Goal: Task Accomplishment & Management: Use online tool/utility

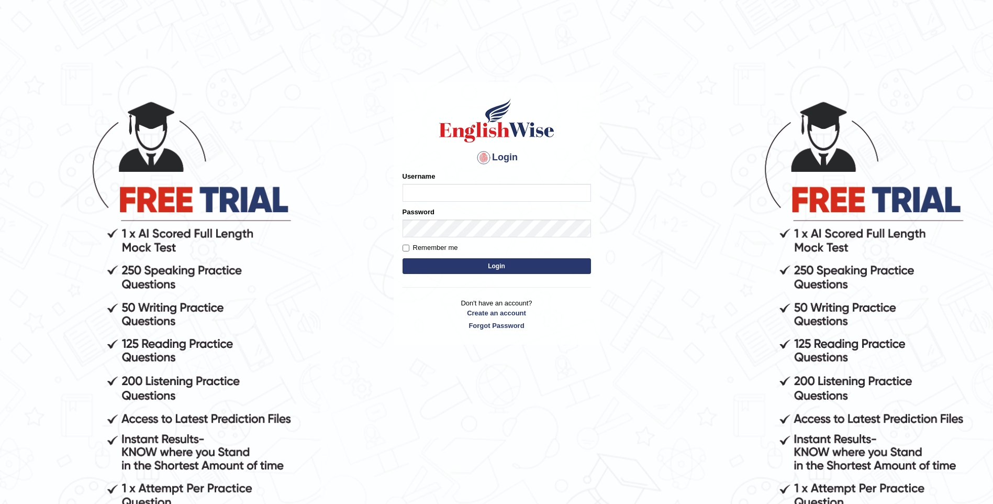
click at [459, 190] on input "Username" at bounding box center [497, 193] width 188 height 18
type input "aliameeni110"
click at [403, 258] on button "Login" at bounding box center [497, 266] width 188 height 16
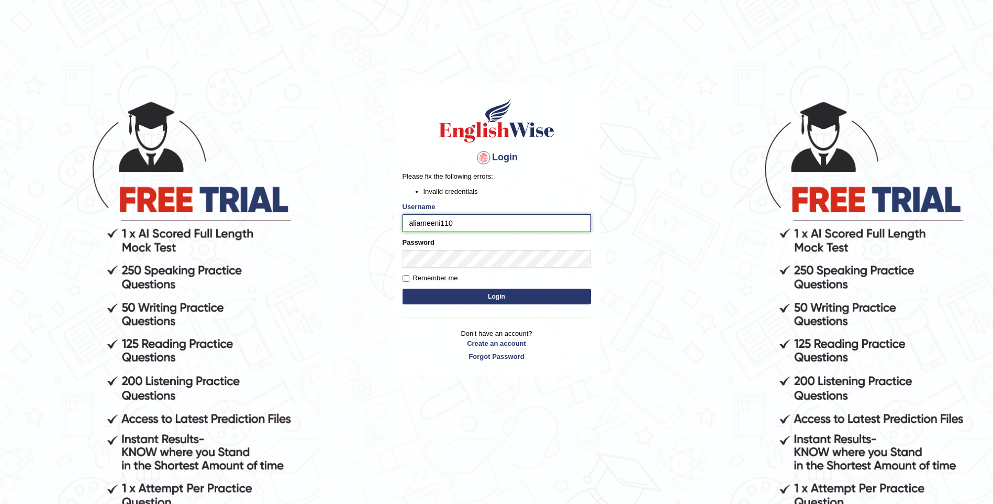
click at [409, 224] on input "aliameeni110" at bounding box center [497, 223] width 188 height 18
click at [441, 291] on button "Login" at bounding box center [497, 296] width 188 height 16
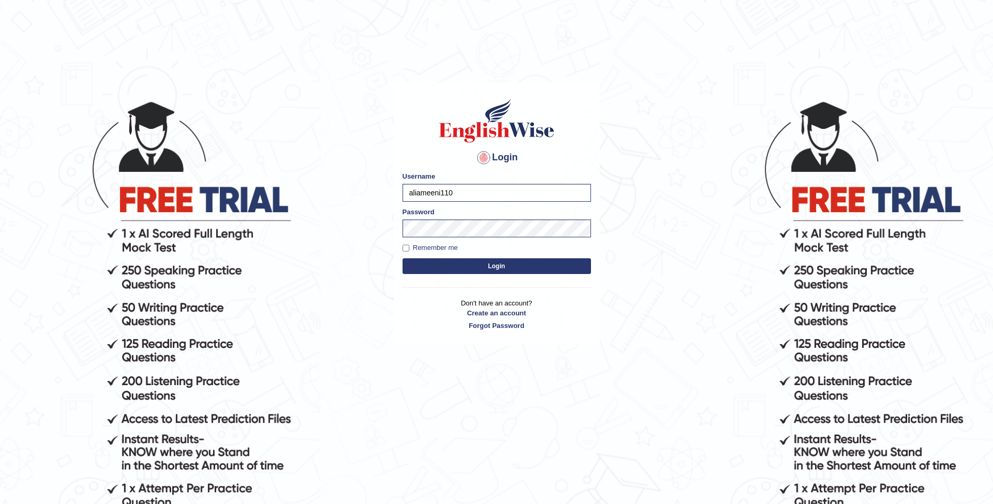
click at [453, 295] on div "Login Please fix the following errors: Username aliameeni110 Password Remember …" at bounding box center [497, 214] width 206 height 262
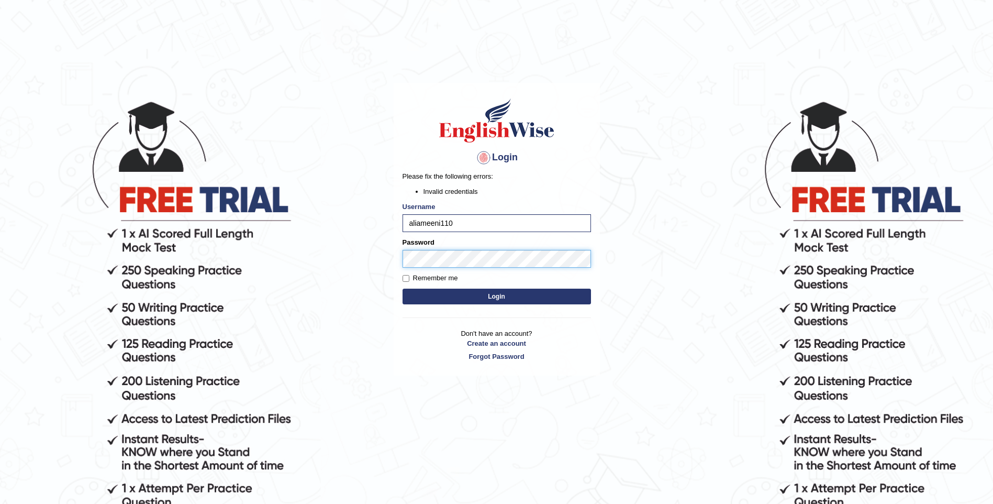
click at [389, 260] on body "Login Please fix the following errors: Invalid credentials Username aliameeni11…" at bounding box center [496, 302] width 993 height 504
click at [403, 288] on button "Login" at bounding box center [497, 296] width 188 height 16
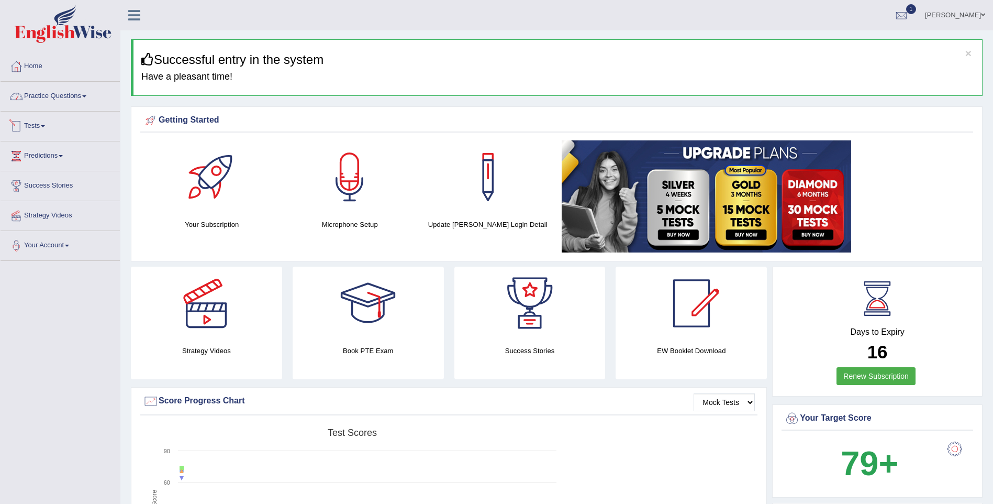
click at [65, 98] on link "Practice Questions" at bounding box center [60, 95] width 119 height 26
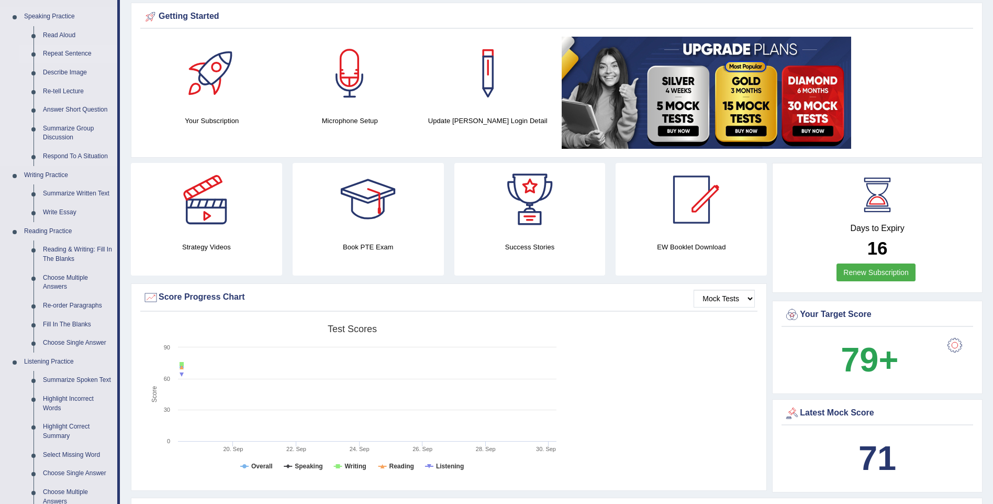
scroll to position [105, 0]
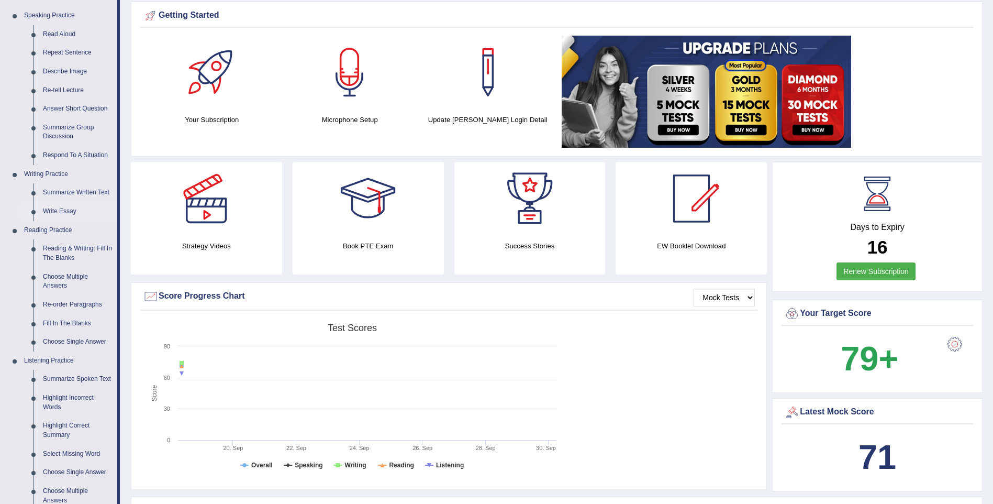
click at [63, 211] on link "Write Essay" at bounding box center [77, 211] width 79 height 19
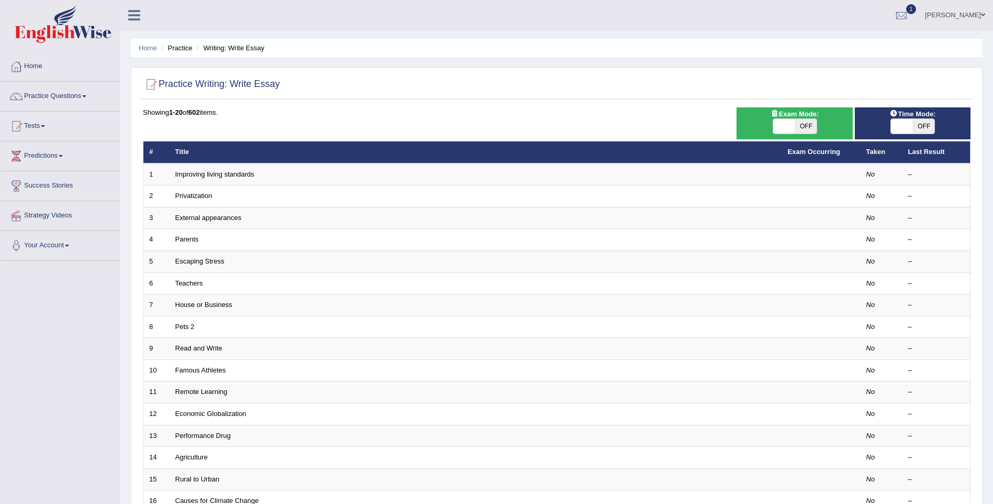
click at [797, 130] on span "OFF" at bounding box center [806, 126] width 22 height 15
checkbox input "true"
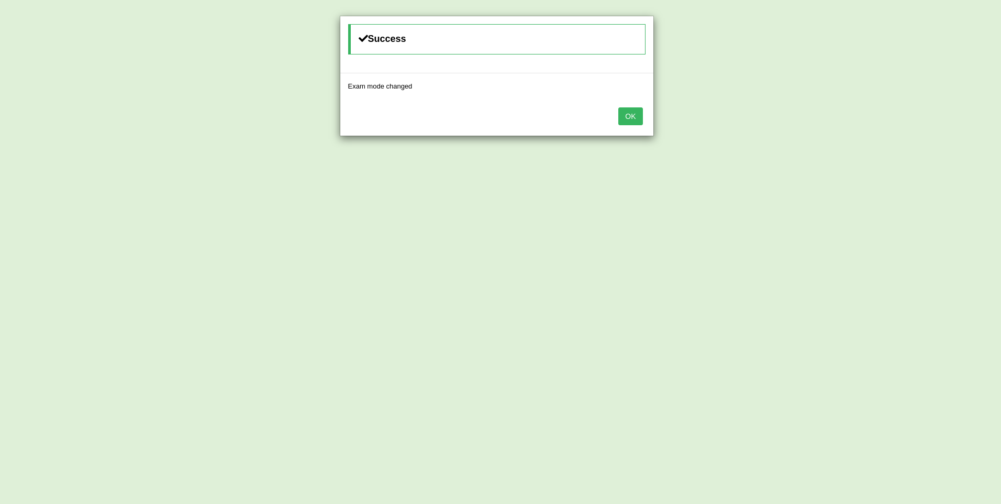
click at [915, 127] on div "Success Exam mode changed OK" at bounding box center [500, 252] width 1001 height 504
click at [644, 118] on div "OK" at bounding box center [496, 117] width 313 height 37
click at [638, 117] on button "OK" at bounding box center [630, 116] width 24 height 18
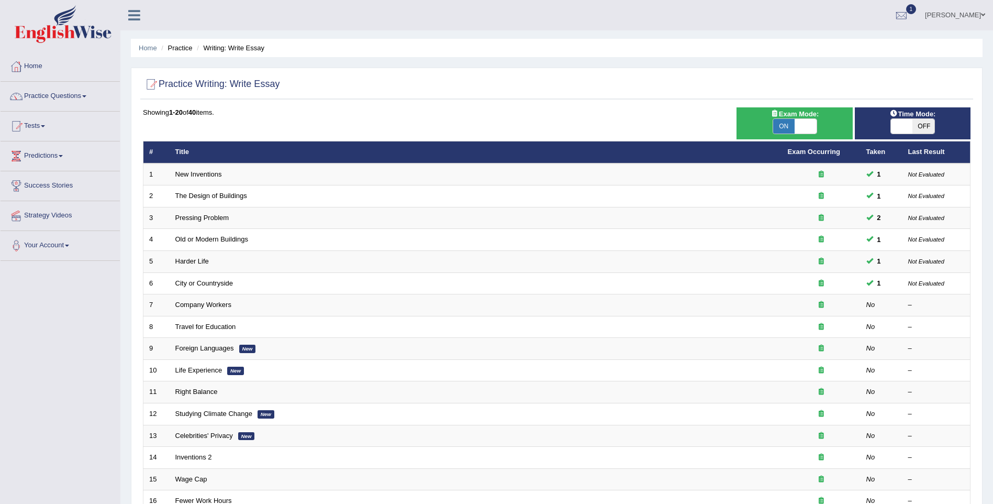
click at [907, 125] on span at bounding box center [902, 126] width 22 height 15
checkbox input "true"
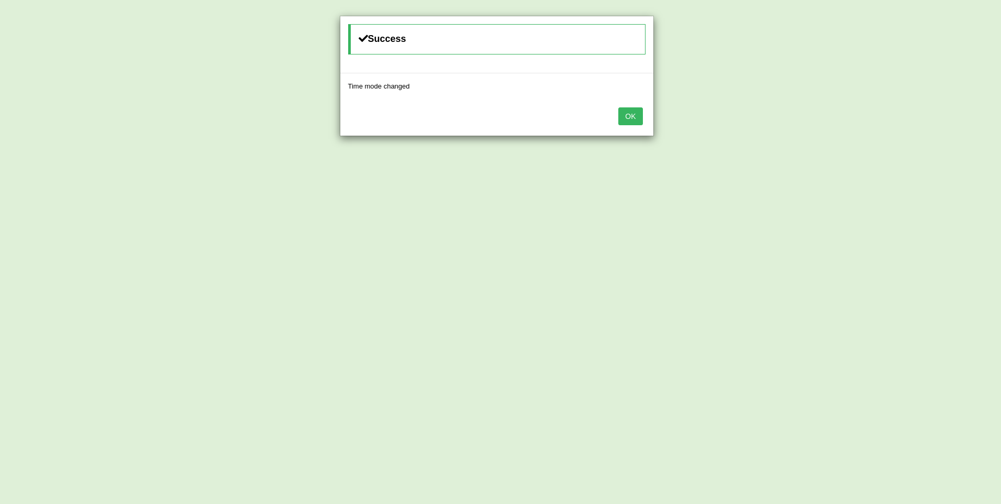
click at [629, 117] on button "OK" at bounding box center [630, 116] width 24 height 18
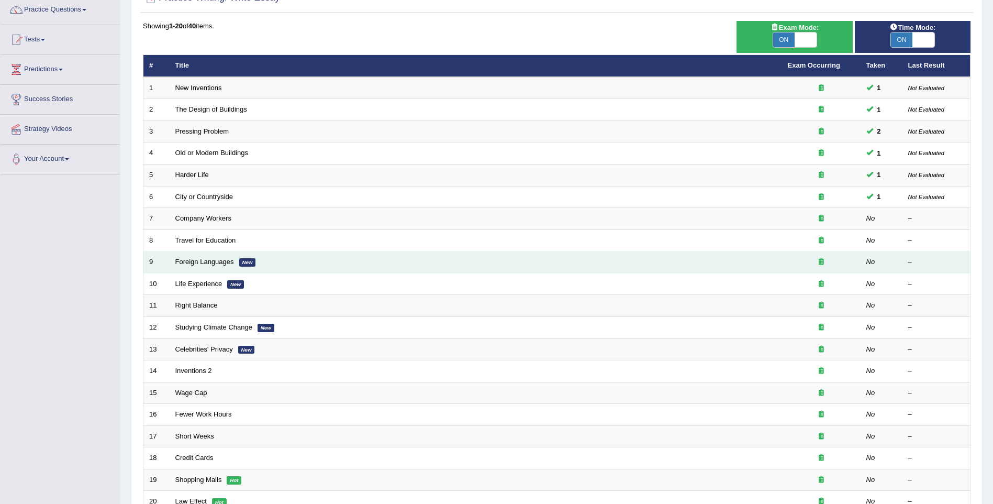
scroll to position [105, 0]
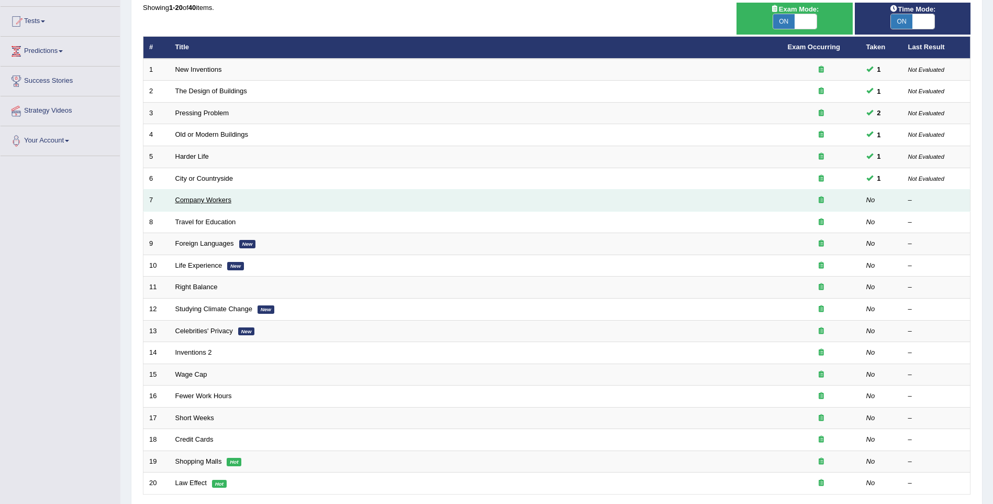
click at [199, 201] on link "Company Workers" at bounding box center [203, 200] width 56 height 8
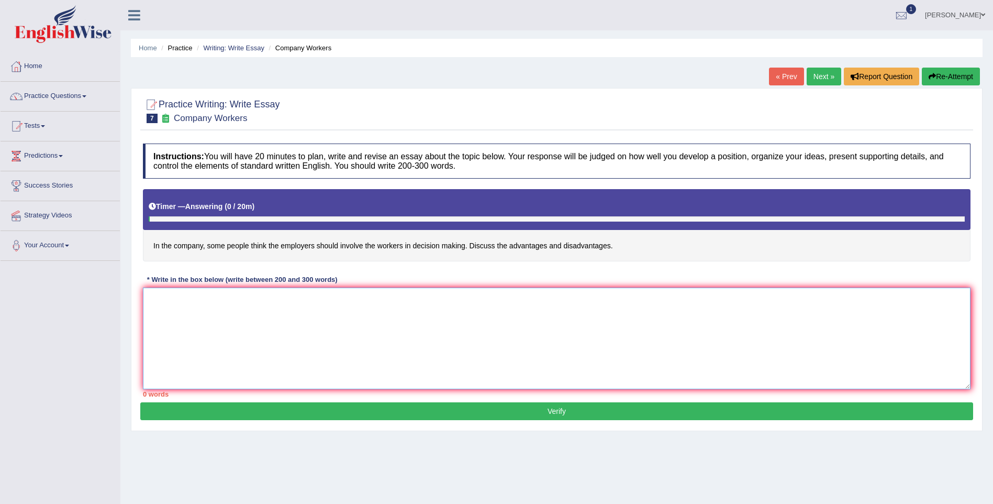
click at [302, 344] on textarea at bounding box center [557, 338] width 828 height 102
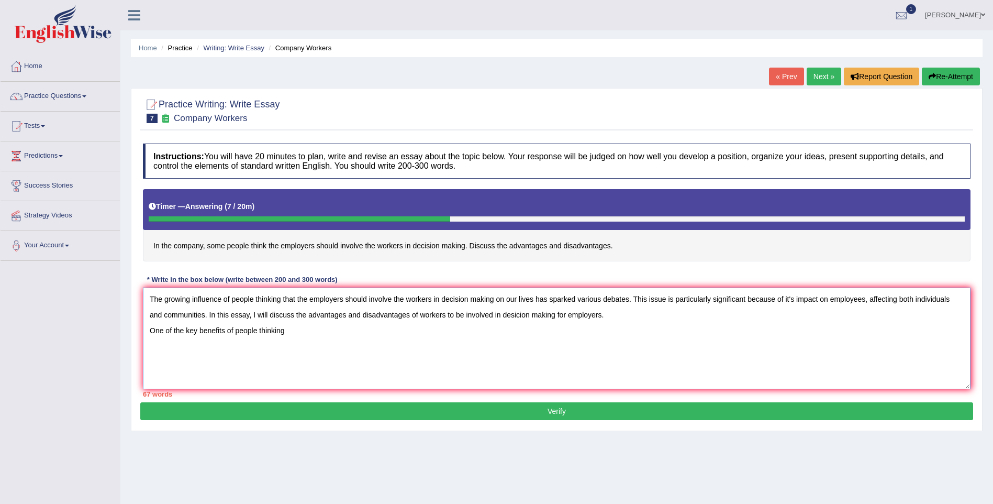
type textarea "The growing influence of people thinking that the employers should involve the …"
drag, startPoint x: 292, startPoint y: 336, endPoint x: 148, endPoint y: 293, distance: 150.2
click at [148, 293] on textarea "The growing influence of people thinking that the employers should involve the …" at bounding box center [557, 338] width 828 height 102
click at [954, 75] on button "Re-Attempt" at bounding box center [951, 77] width 58 height 18
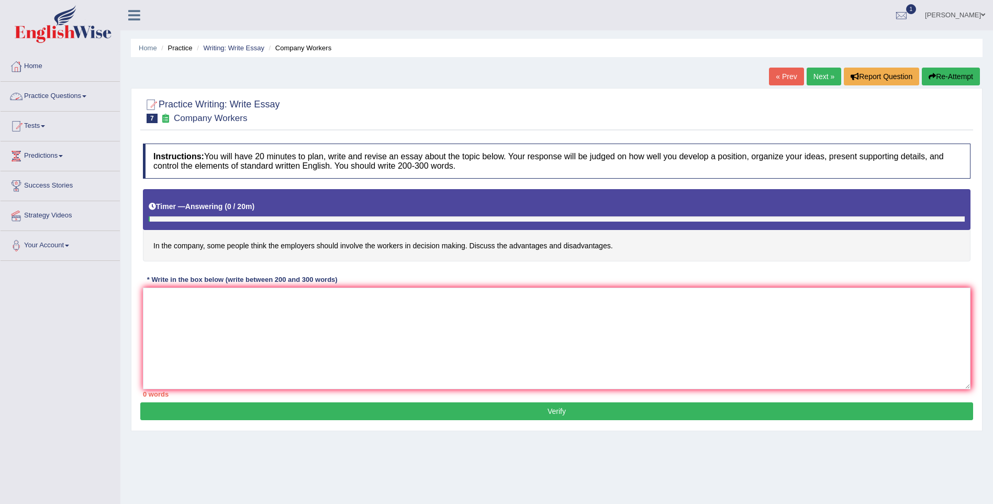
click at [49, 73] on link "Home" at bounding box center [60, 65] width 119 height 26
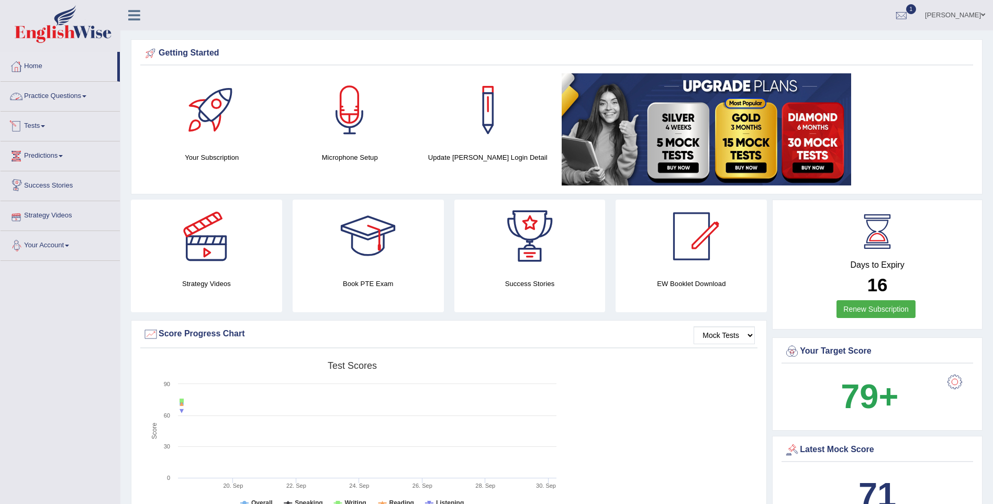
click at [74, 96] on link "Practice Questions" at bounding box center [60, 95] width 119 height 26
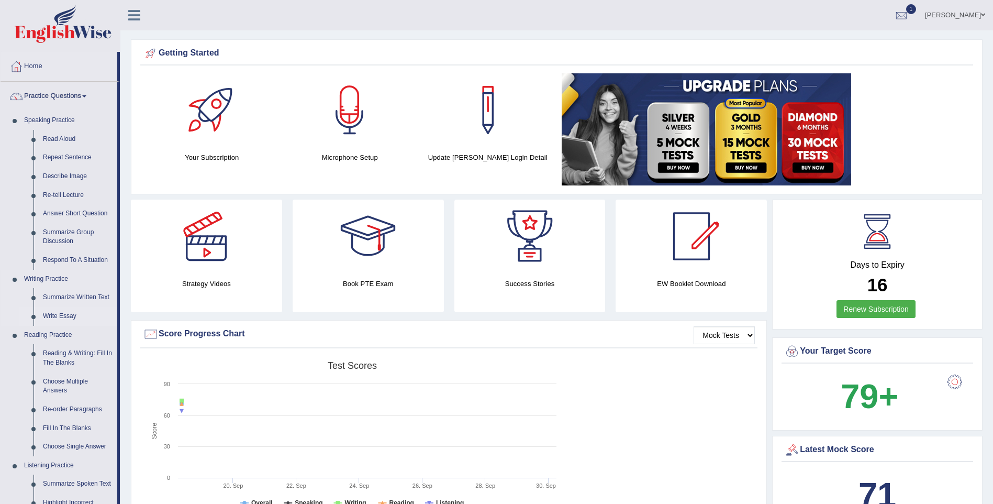
click at [57, 319] on link "Write Essay" at bounding box center [77, 316] width 79 height 19
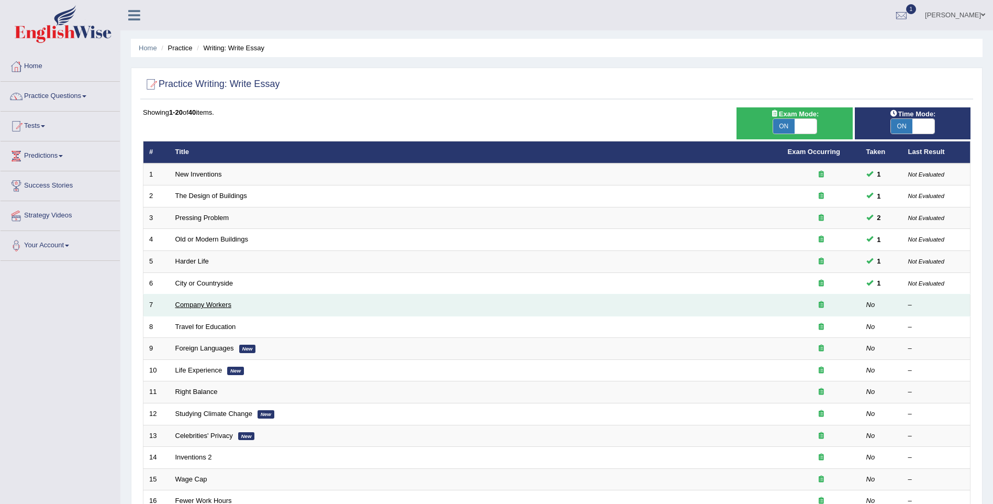
click at [211, 306] on link "Company Workers" at bounding box center [203, 304] width 56 height 8
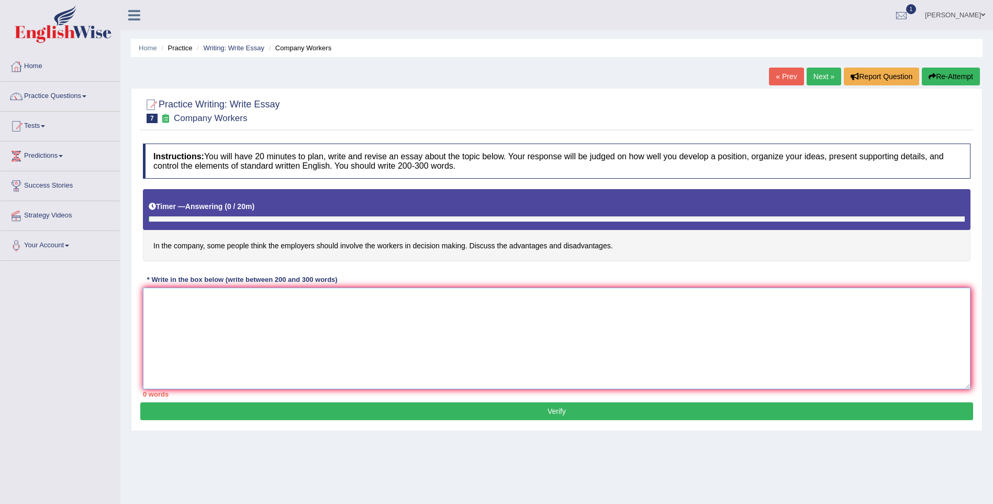
click at [341, 316] on textarea at bounding box center [557, 338] width 828 height 102
paste textarea "The growing influence of people thinking that the employers should involve the …"
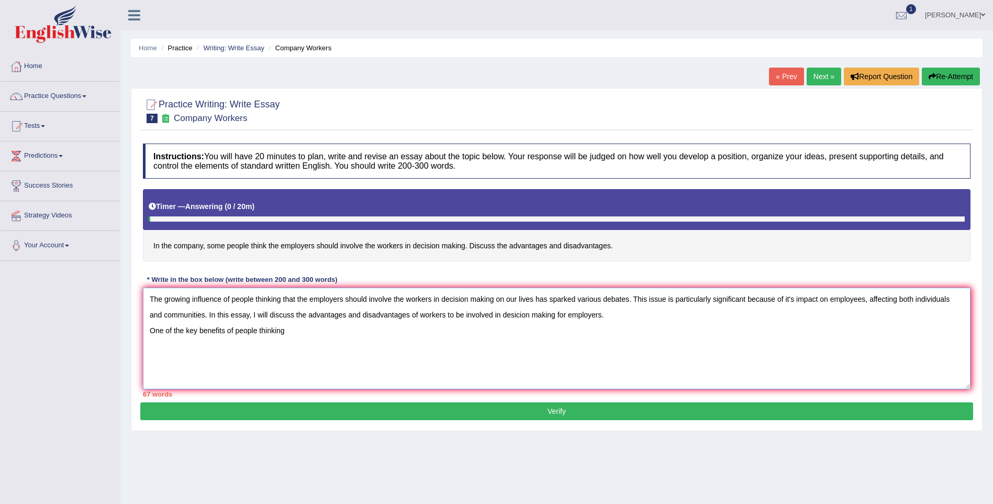
click at [322, 329] on textarea "The growing influence of people thinking that the employers should involve the …" at bounding box center [557, 338] width 828 height 102
drag, startPoint x: 438, startPoint y: 331, endPoint x: 563, endPoint y: 338, distance: 125.8
click at [563, 338] on textarea "The growing influence of people thinking that the employers should involve the …" at bounding box center [557, 338] width 828 height 102
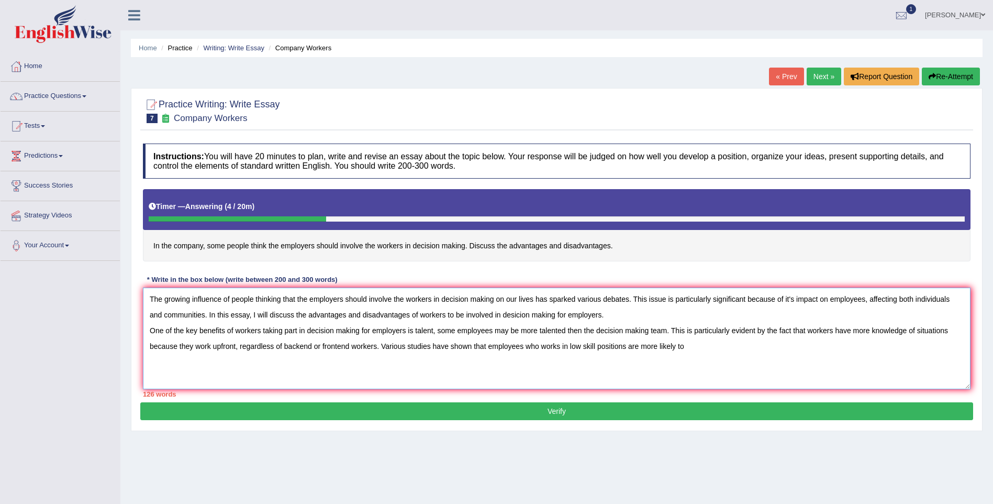
click at [541, 345] on textarea "The growing influence of people thinking that the employers should involve the …" at bounding box center [557, 338] width 828 height 102
click at [577, 344] on textarea "The growing influence of people thinking that the employers should involve the …" at bounding box center [557, 338] width 828 height 102
drag, startPoint x: 654, startPoint y: 347, endPoint x: 717, endPoint y: 348, distance: 62.8
click at [717, 348] on textarea "The growing influence of people thinking that the employers should involve the …" at bounding box center [557, 338] width 828 height 102
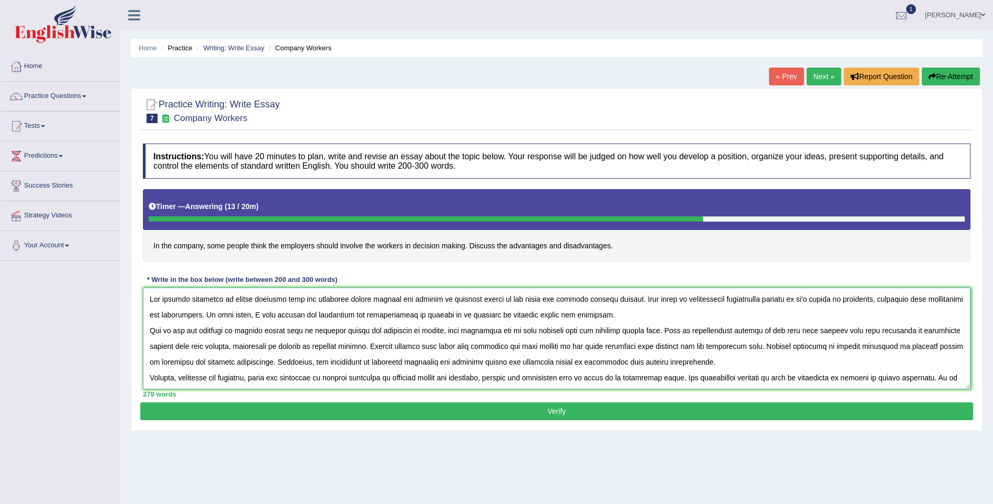
drag, startPoint x: 597, startPoint y: 329, endPoint x: 649, endPoint y: 331, distance: 51.9
click at [649, 331] on textarea at bounding box center [557, 338] width 828 height 102
click at [657, 329] on textarea at bounding box center [557, 338] width 828 height 102
click at [799, 330] on textarea at bounding box center [557, 338] width 828 height 102
click at [918, 328] on textarea at bounding box center [557, 338] width 828 height 102
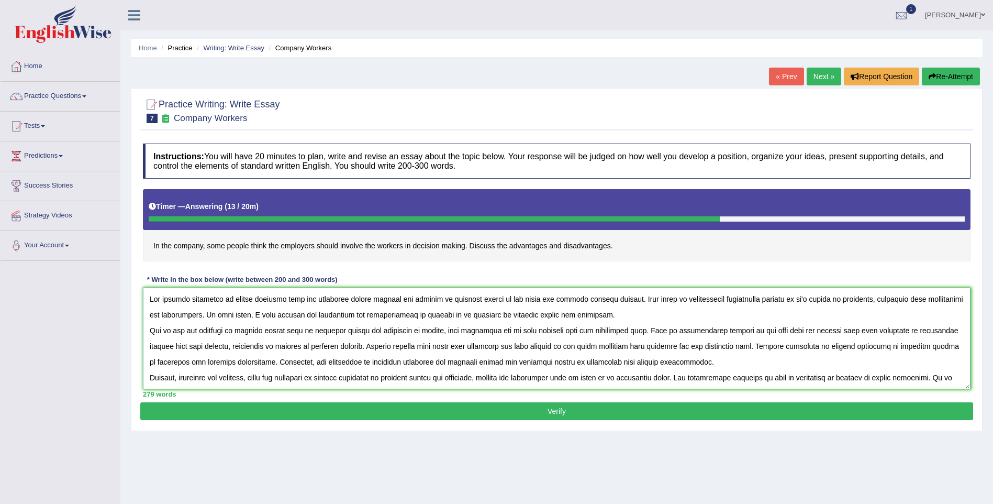
click at [920, 329] on textarea at bounding box center [557, 338] width 828 height 102
drag, startPoint x: 920, startPoint y: 327, endPoint x: 952, endPoint y: 333, distance: 31.9
click at [952, 333] on textarea at bounding box center [557, 338] width 828 height 102
drag, startPoint x: 307, startPoint y: 345, endPoint x: 330, endPoint y: 346, distance: 22.5
click at [330, 346] on textarea at bounding box center [557, 338] width 828 height 102
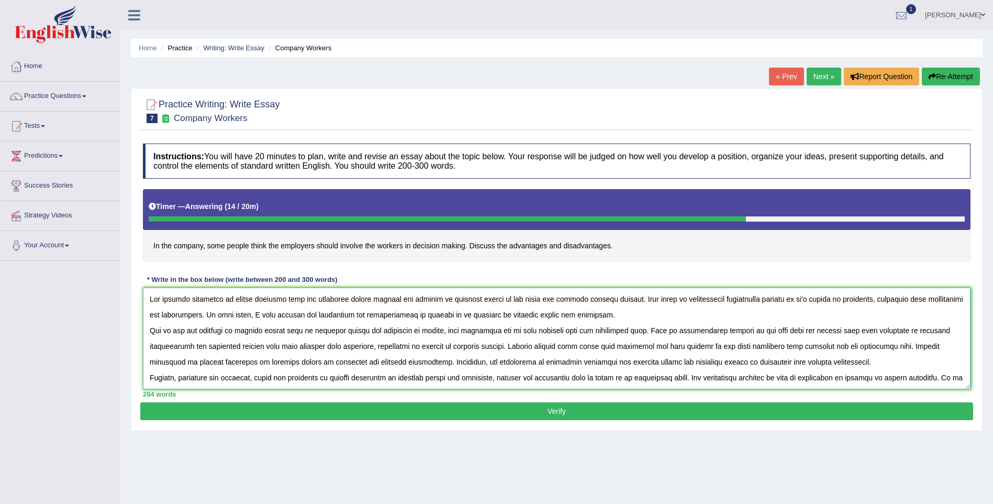
click at [443, 363] on textarea at bounding box center [557, 338] width 828 height 102
drag, startPoint x: 496, startPoint y: 344, endPoint x: 523, endPoint y: 345, distance: 27.2
click at [523, 345] on textarea at bounding box center [557, 338] width 828 height 102
drag, startPoint x: 704, startPoint y: 346, endPoint x: 709, endPoint y: 346, distance: 5.8
click at [709, 346] on textarea at bounding box center [557, 338] width 828 height 102
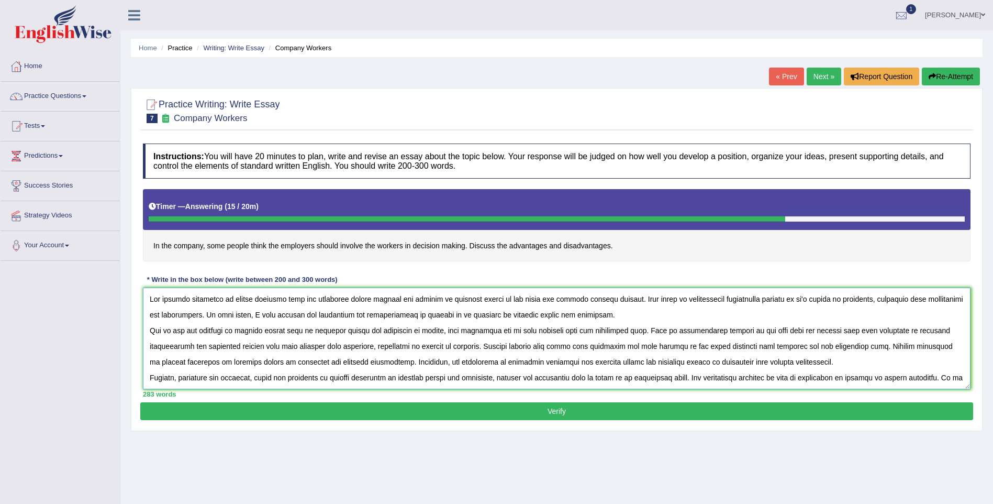
drag, startPoint x: 741, startPoint y: 343, endPoint x: 769, endPoint y: 347, distance: 28.5
click at [769, 347] on textarea at bounding box center [557, 338] width 828 height 102
drag, startPoint x: 776, startPoint y: 344, endPoint x: 801, endPoint y: 342, distance: 25.2
click at [801, 342] on textarea at bounding box center [557, 338] width 828 height 102
click at [897, 348] on textarea at bounding box center [557, 338] width 828 height 102
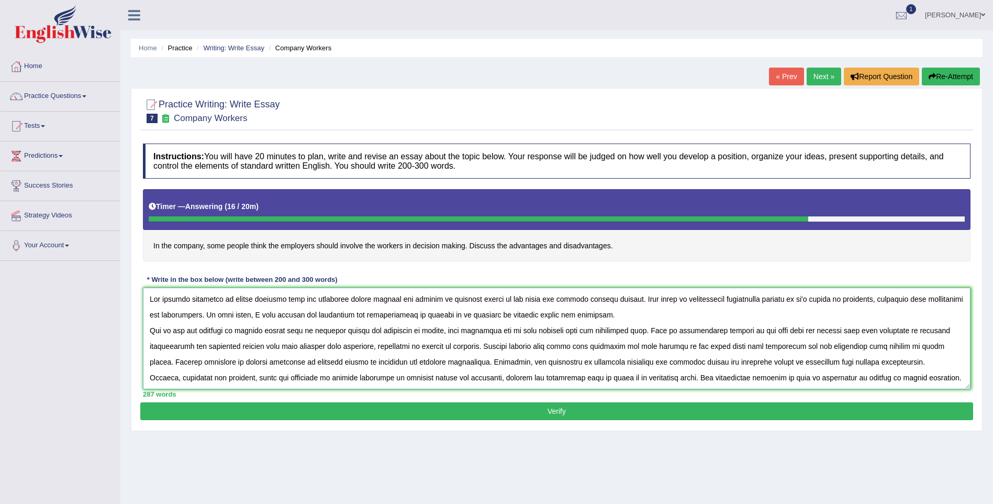
drag, startPoint x: 456, startPoint y: 364, endPoint x: 487, endPoint y: 364, distance: 30.9
click at [487, 364] on textarea at bounding box center [557, 338] width 828 height 102
click at [467, 369] on textarea at bounding box center [557, 338] width 828 height 102
drag, startPoint x: 411, startPoint y: 364, endPoint x: 493, endPoint y: 366, distance: 81.2
click at [493, 366] on textarea at bounding box center [557, 338] width 828 height 102
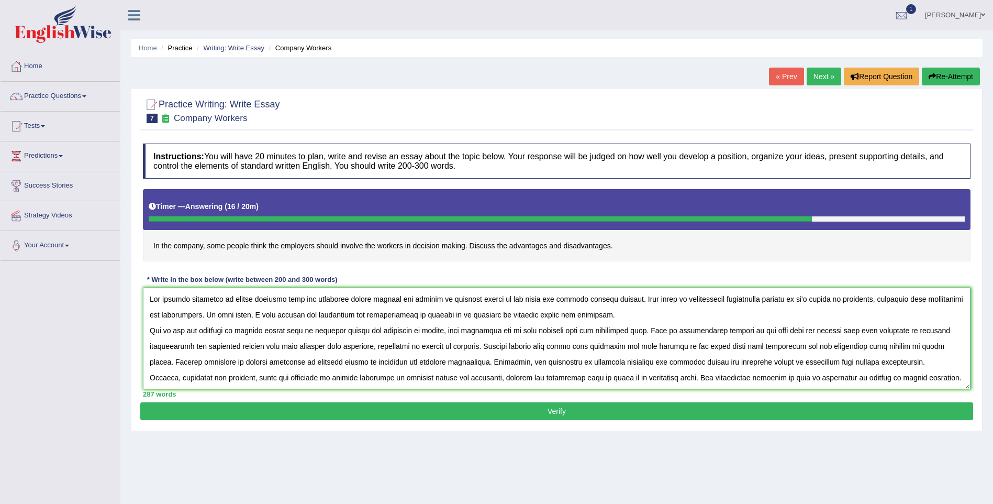
click at [454, 367] on textarea at bounding box center [557, 338] width 828 height 102
drag, startPoint x: 457, startPoint y: 363, endPoint x: 493, endPoint y: 360, distance: 36.3
click at [493, 360] on textarea at bounding box center [557, 338] width 828 height 102
click at [402, 361] on textarea at bounding box center [557, 338] width 828 height 102
click at [422, 360] on textarea at bounding box center [557, 338] width 828 height 102
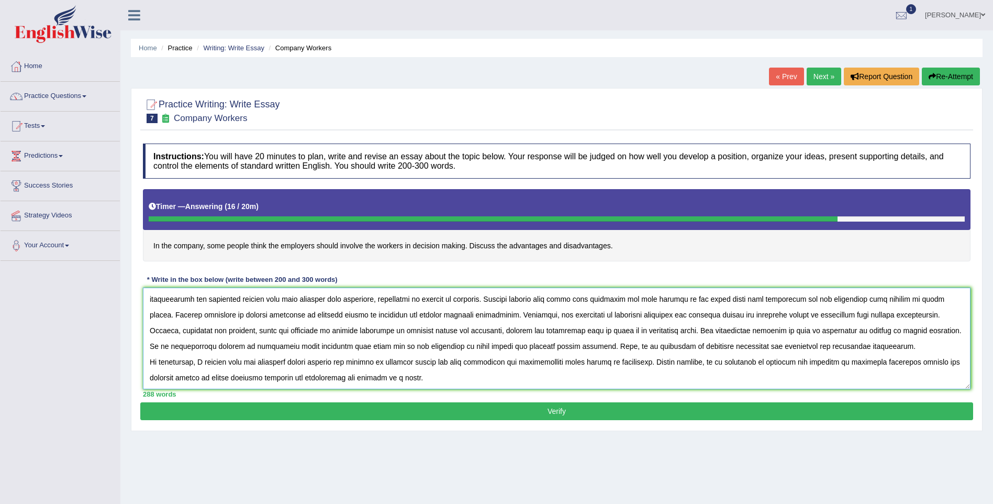
scroll to position [46, 0]
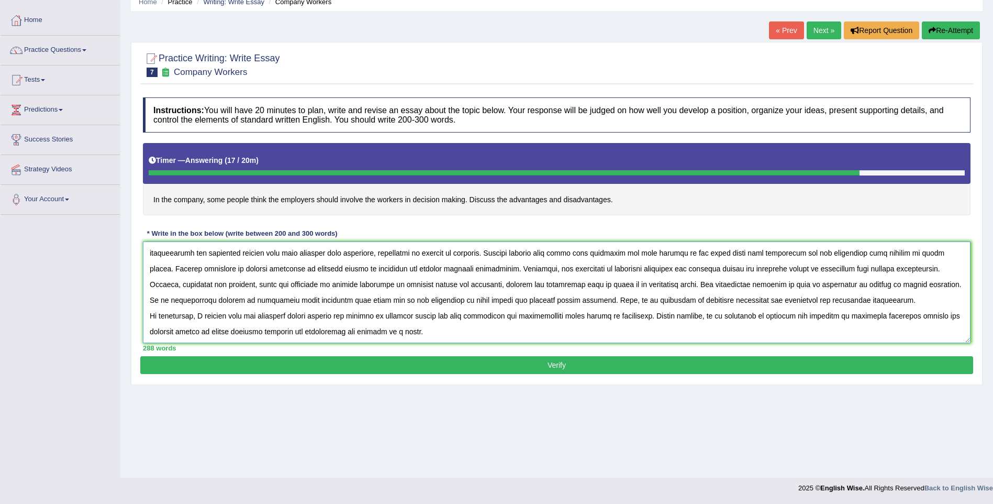
type textarea "The growing influence of people thinking that the employers should involve the …"
click at [558, 365] on button "Verify" at bounding box center [556, 365] width 833 height 18
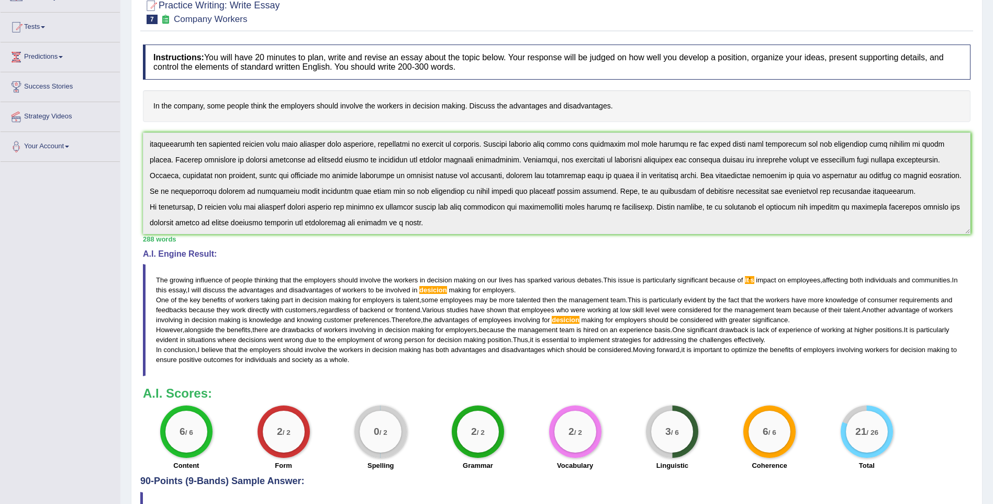
scroll to position [151, 0]
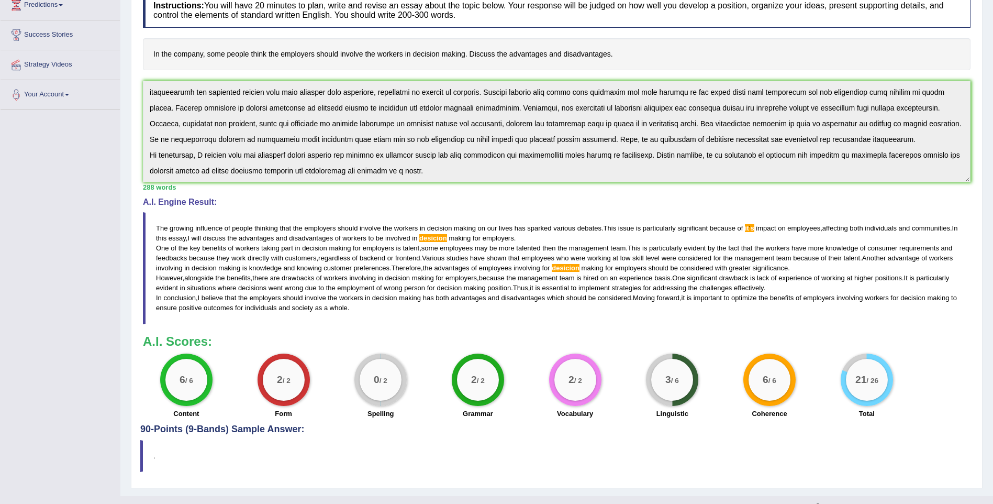
click at [579, 270] on span "desicion" at bounding box center [566, 268] width 28 height 8
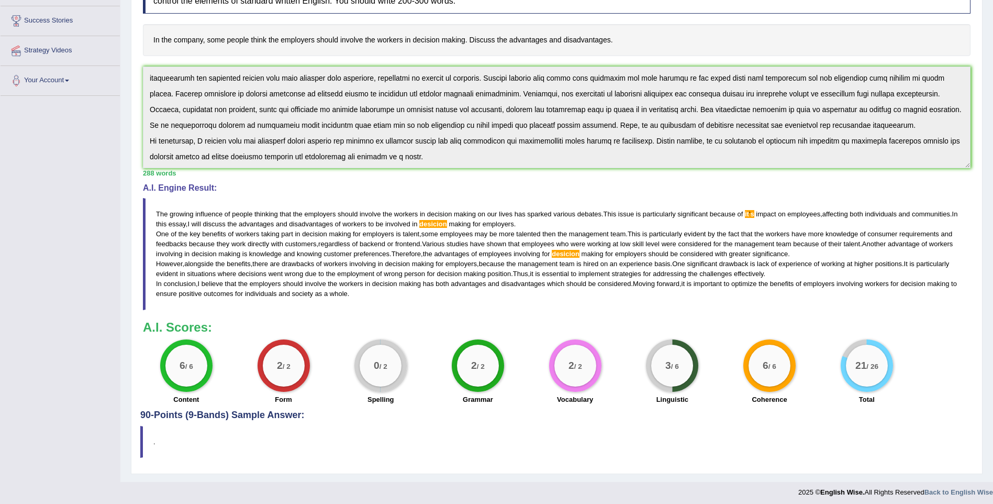
scroll to position [169, 0]
